Goal: Task Accomplishment & Management: Manage account settings

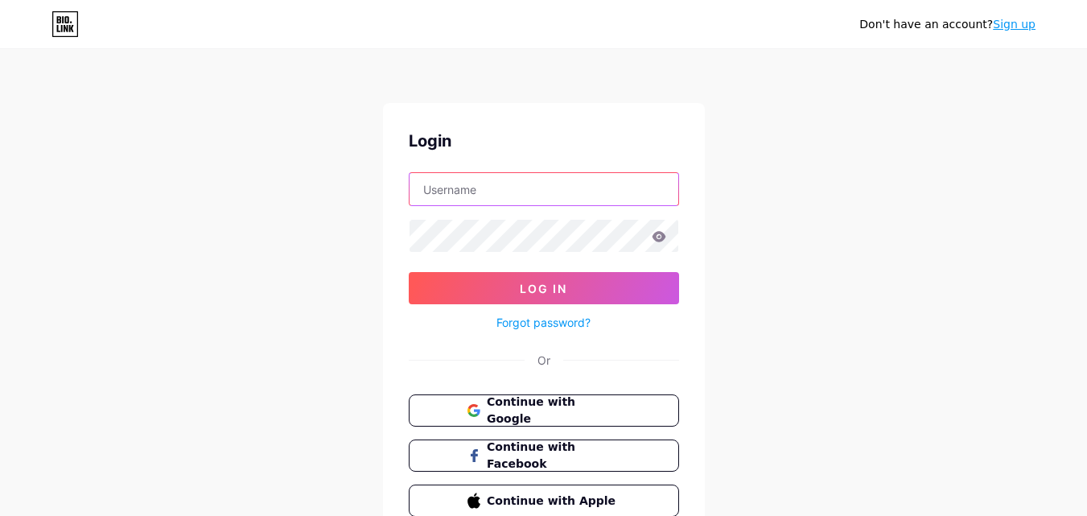
type input "775702122"
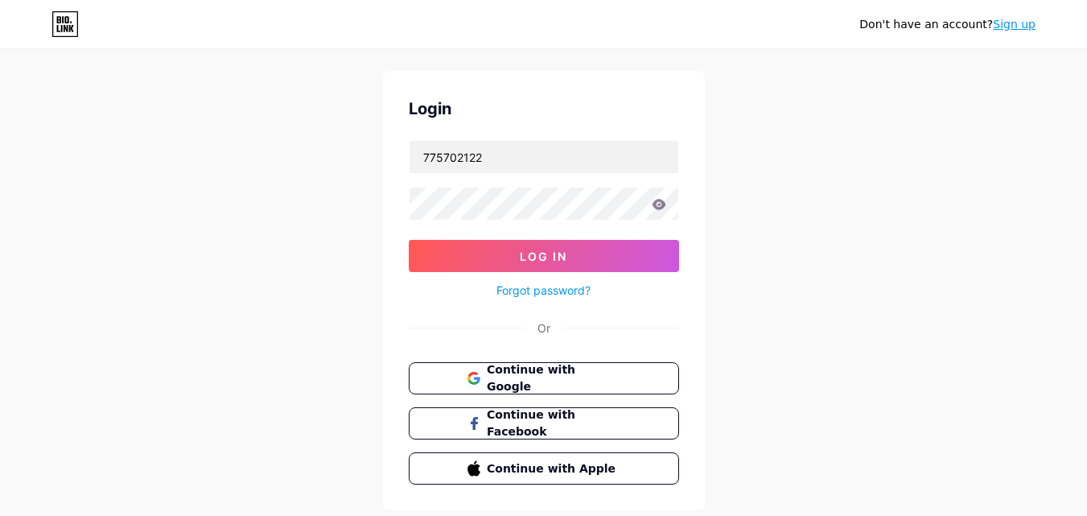
scroll to position [77, 0]
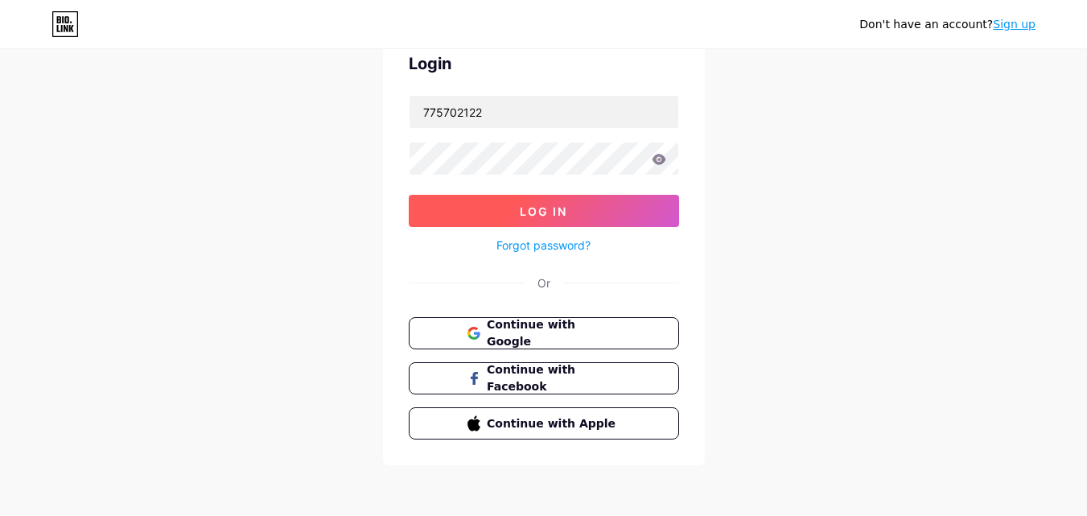
click at [604, 212] on button "Log In" at bounding box center [544, 211] width 270 height 32
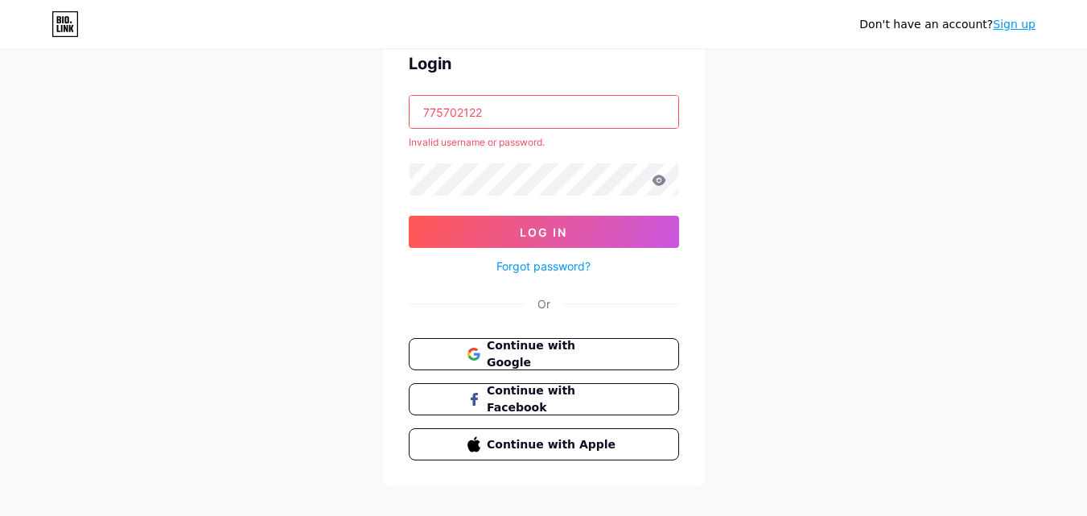
click at [660, 178] on icon at bounding box center [659, 180] width 14 height 10
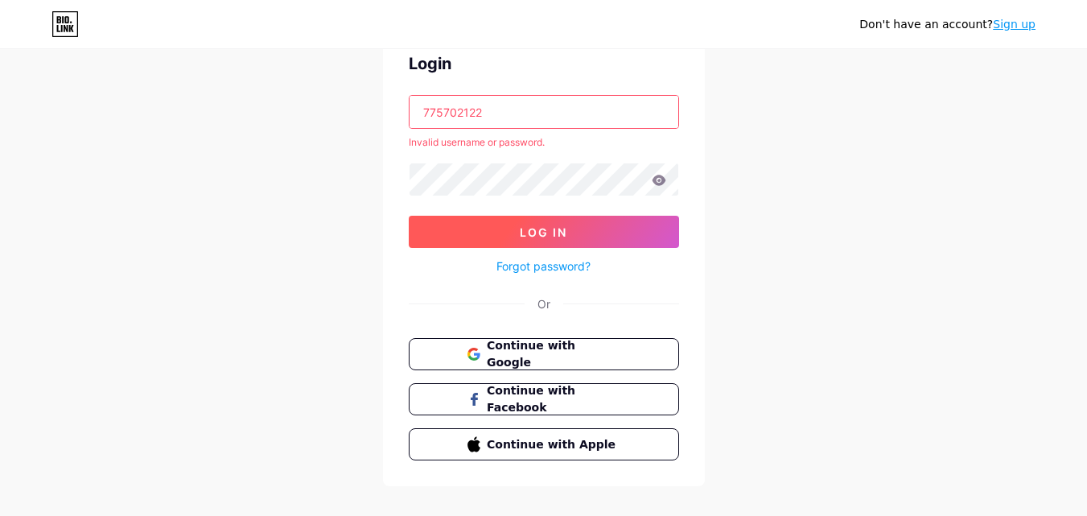
click at [586, 241] on button "Log In" at bounding box center [544, 232] width 270 height 32
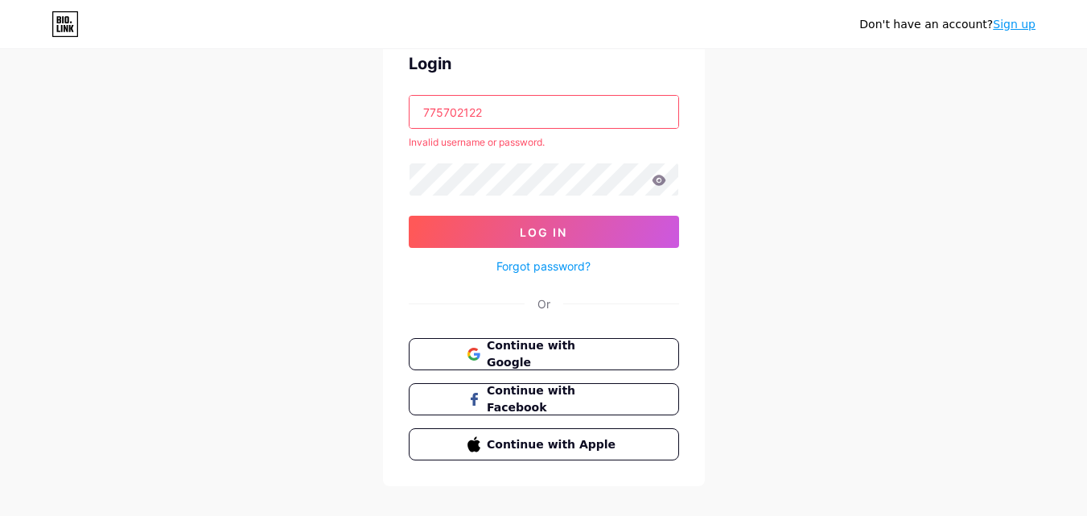
click at [559, 268] on link "Forgot password?" at bounding box center [543, 265] width 94 height 17
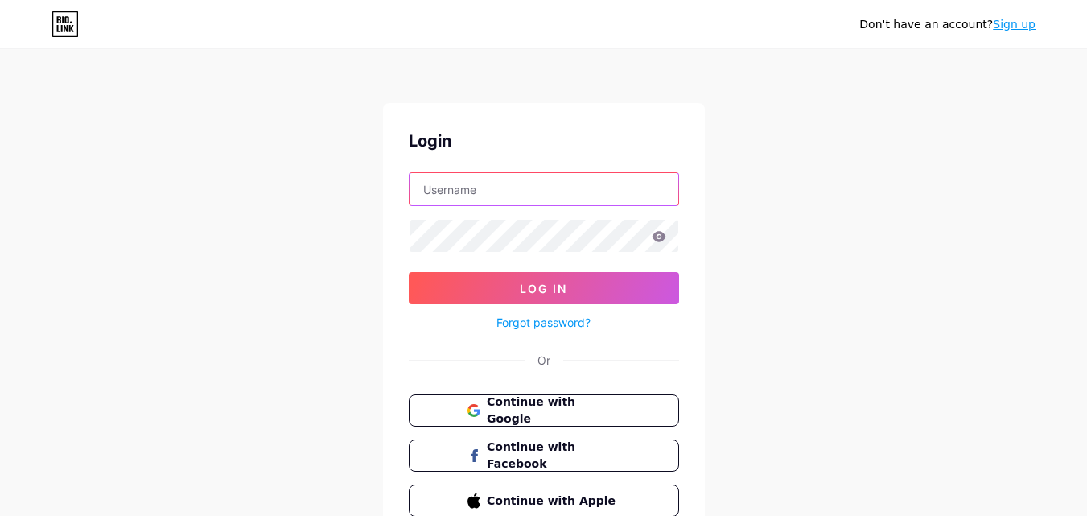
type input "775702122"
